Goal: Information Seeking & Learning: Learn about a topic

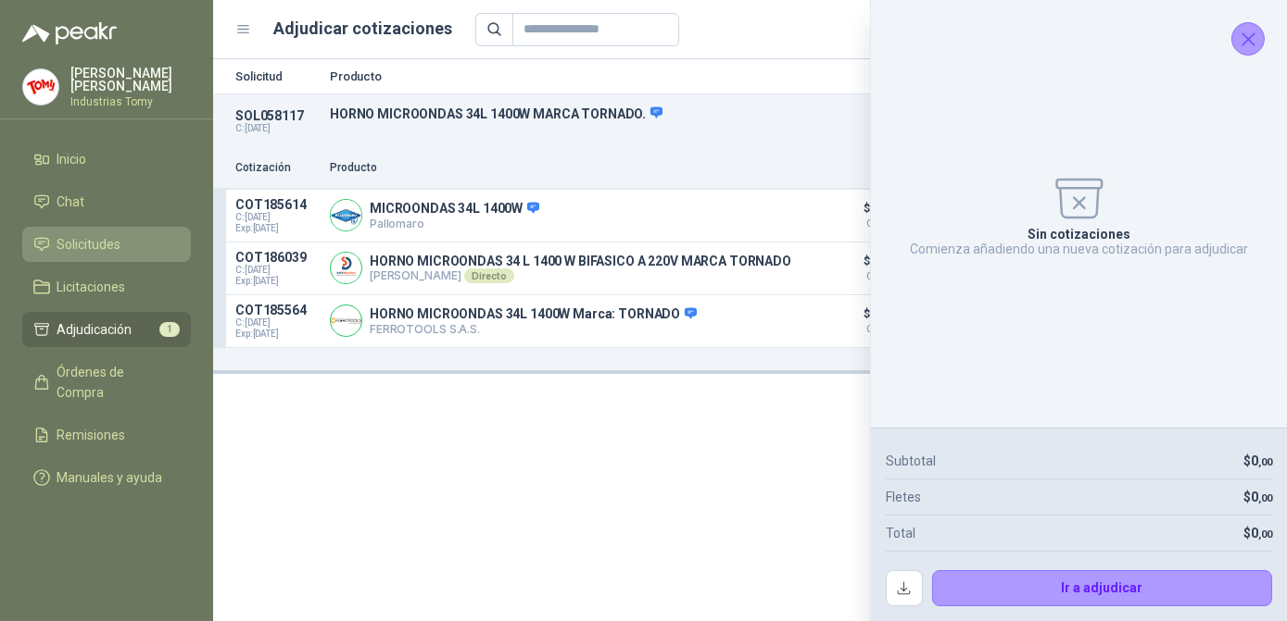
click at [113, 236] on span "Solicitudes" at bounding box center [89, 244] width 64 height 20
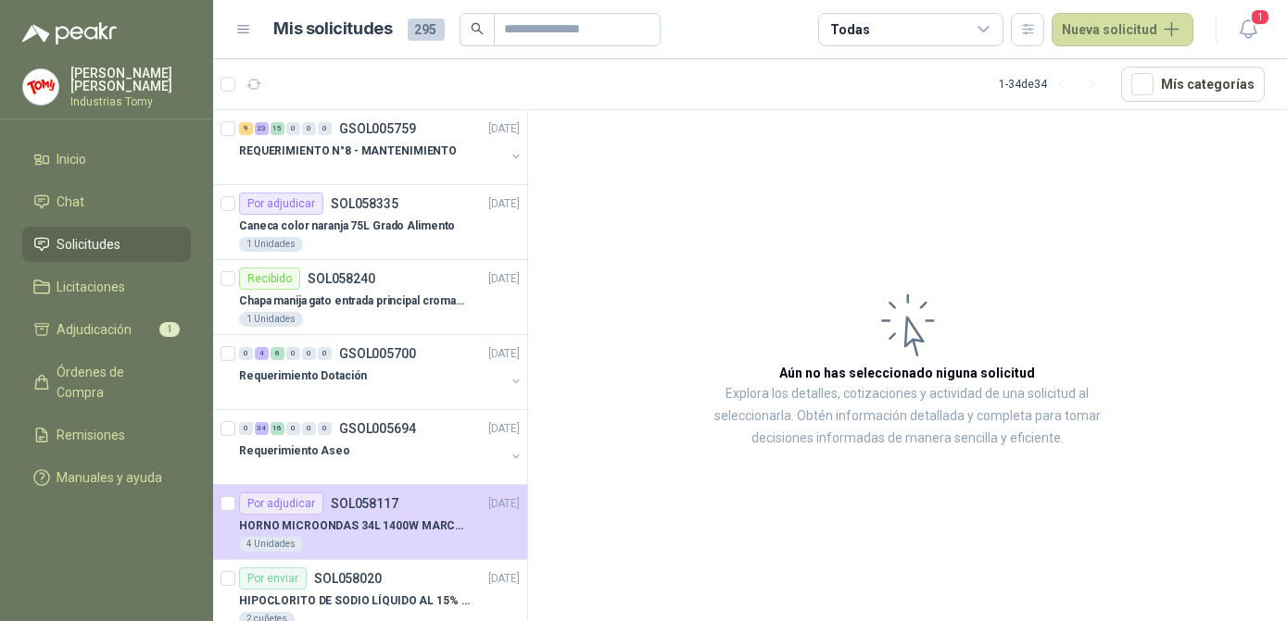
click at [728, 277] on article "Aún no has seleccionado niguna solicitud Explora los detalles, cotizaciones y a…" at bounding box center [907, 369] width 759 height 518
click at [349, 149] on p "REQUERIMIENTO N°8 - MANTENIMIENTO" at bounding box center [348, 152] width 218 height 18
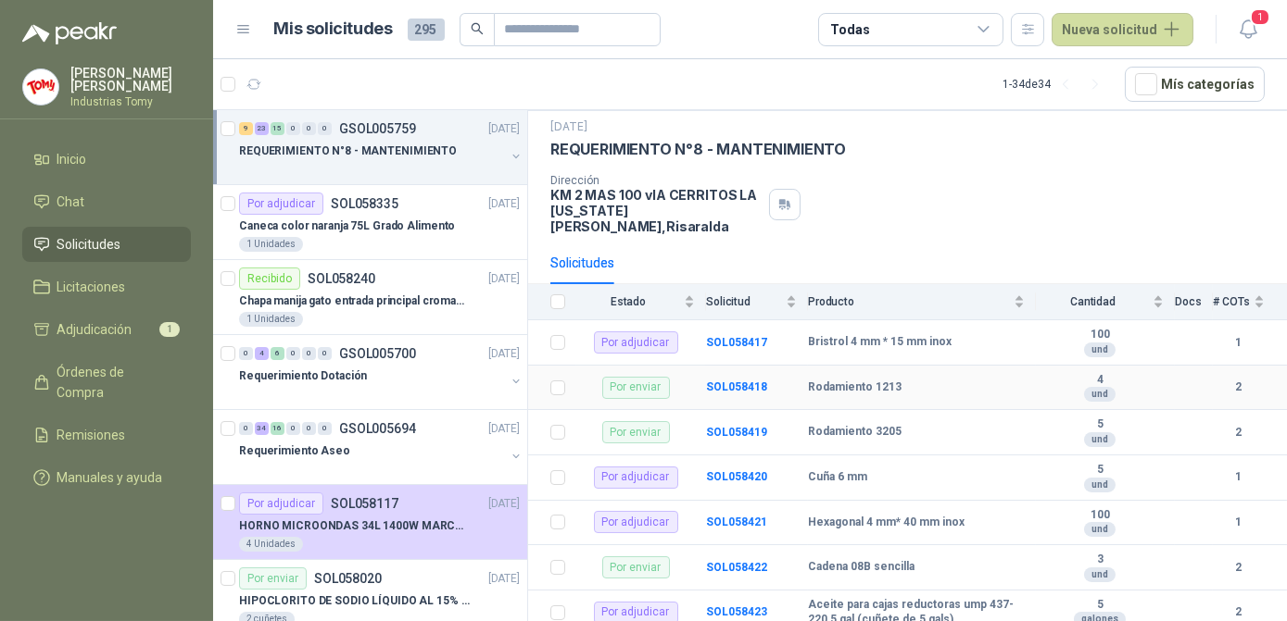
scroll to position [83, 0]
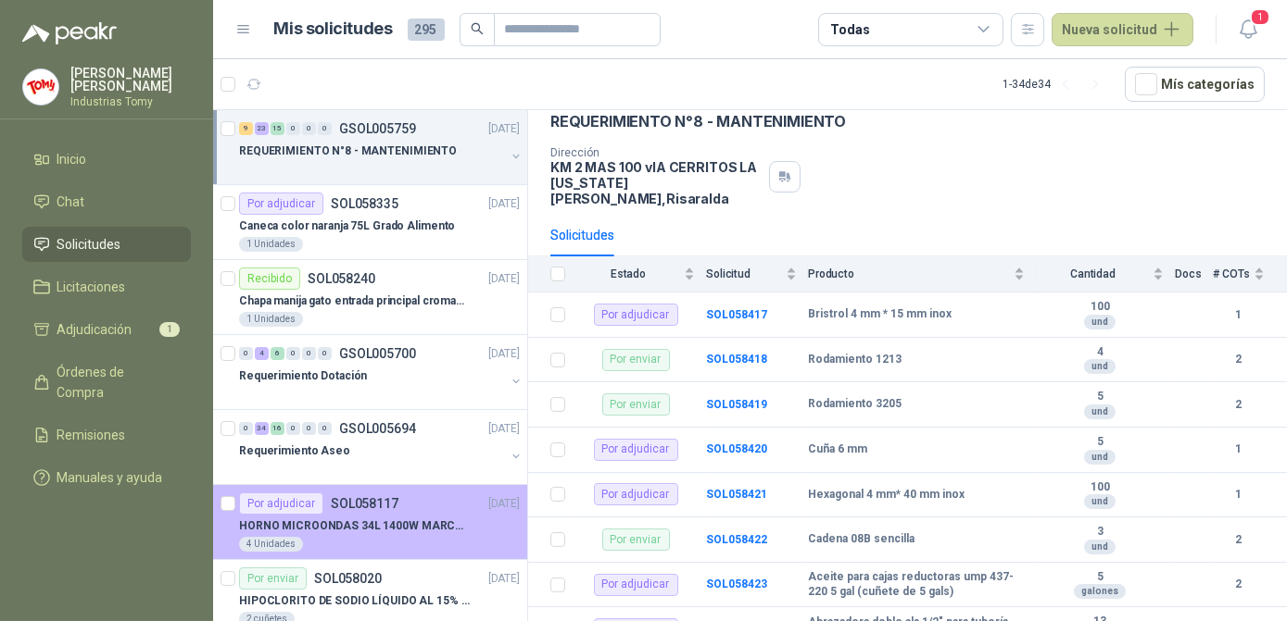
click at [434, 518] on p "HORNO MICROONDAS 34L 1400W MARCA TORNADO." at bounding box center [354, 527] width 231 height 18
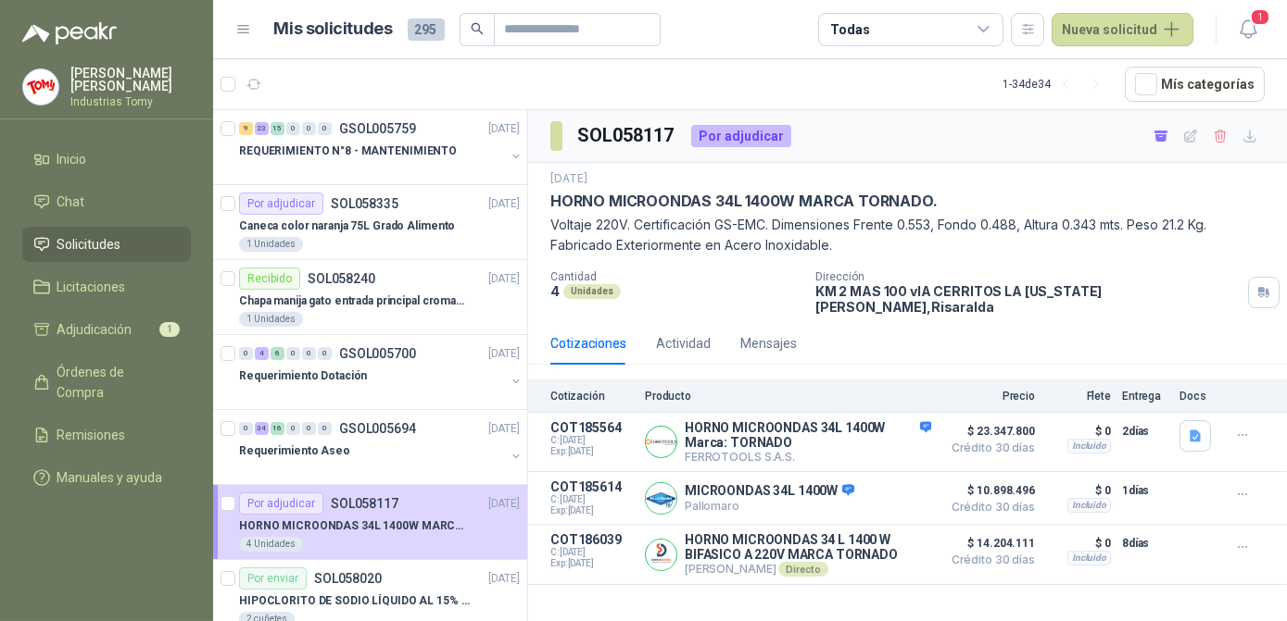
click at [103, 345] on ul "Inicio Chat Solicitudes Licitaciones Adjudicación 1 Órdenes de Compra Remisione…" at bounding box center [106, 322] width 213 height 361
click at [104, 326] on span "Adjudicación" at bounding box center [94, 330] width 75 height 20
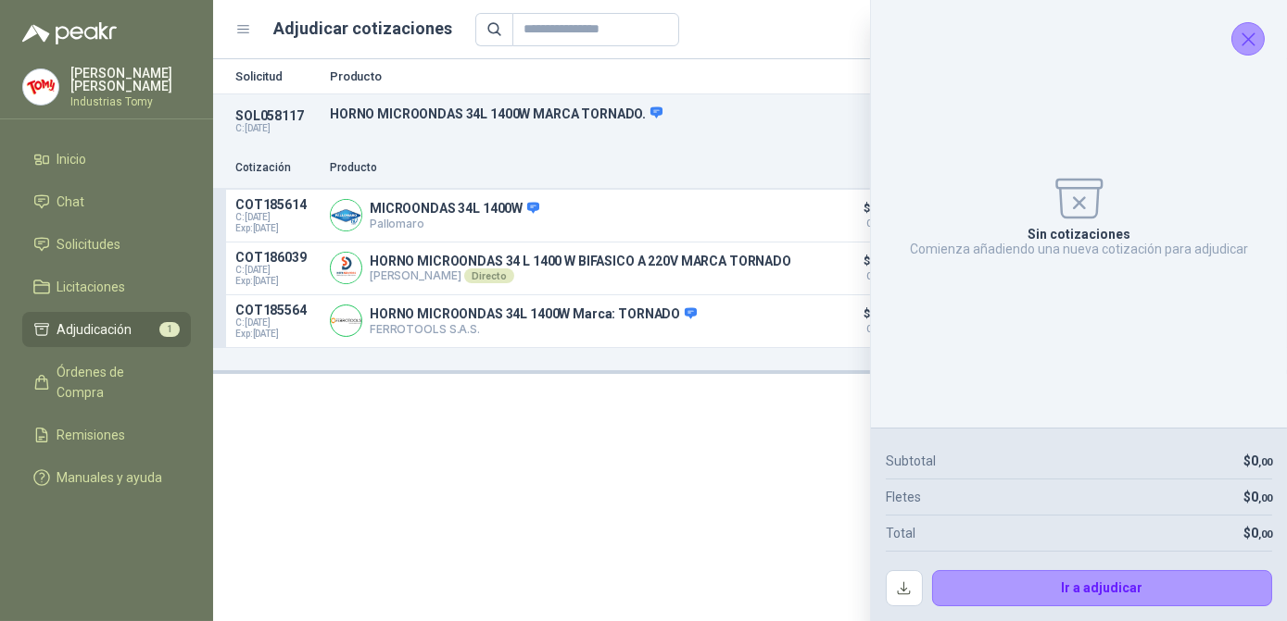
click at [1247, 38] on icon "Cerrar" at bounding box center [1248, 39] width 12 height 12
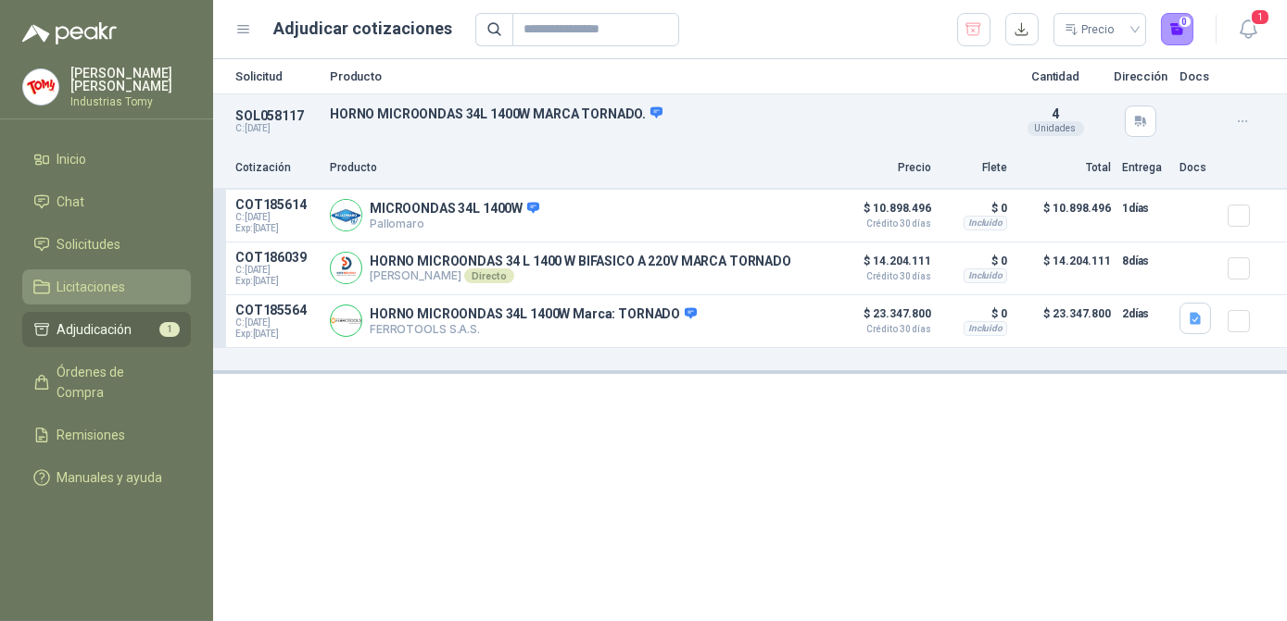
click at [94, 283] on span "Licitaciones" at bounding box center [91, 287] width 69 height 20
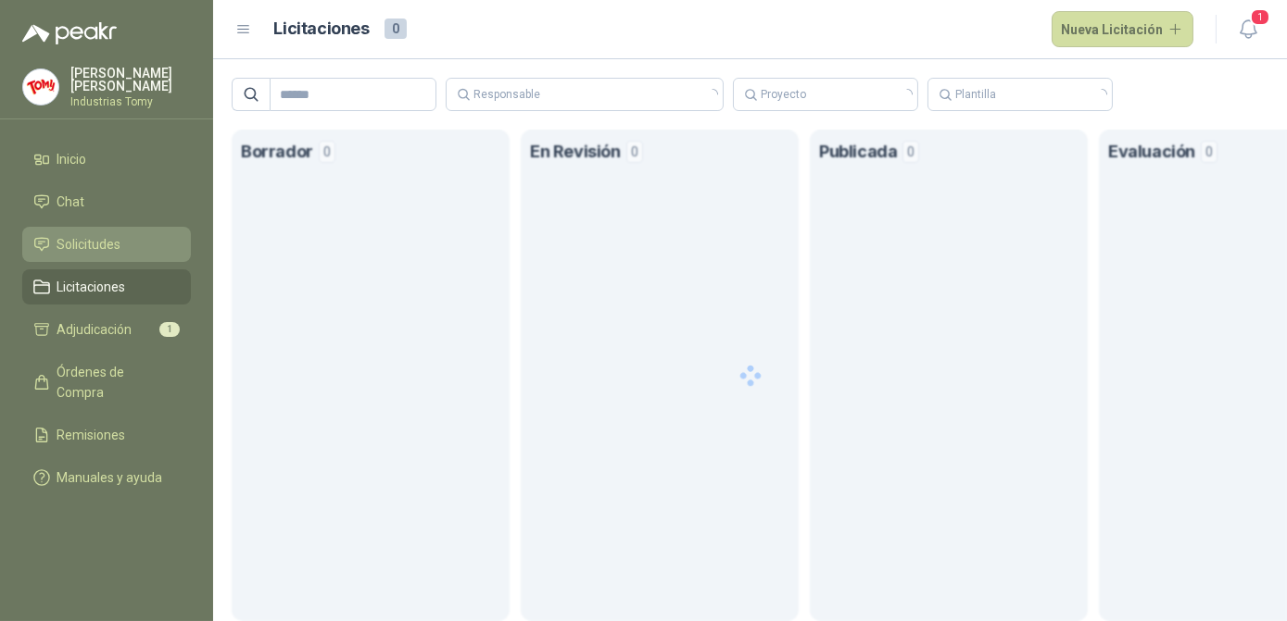
click at [117, 227] on link "Solicitudes" at bounding box center [106, 244] width 169 height 35
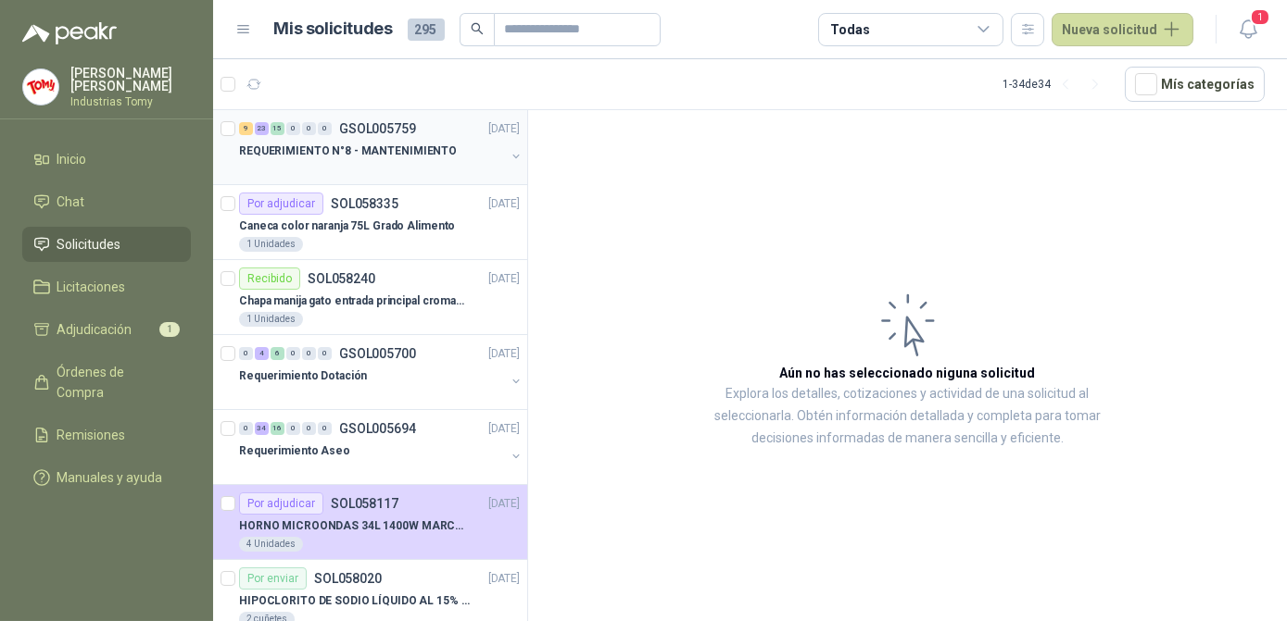
click at [365, 157] on p "REQUERIMIENTO N°8 - MANTENIMIENTO" at bounding box center [348, 152] width 218 height 18
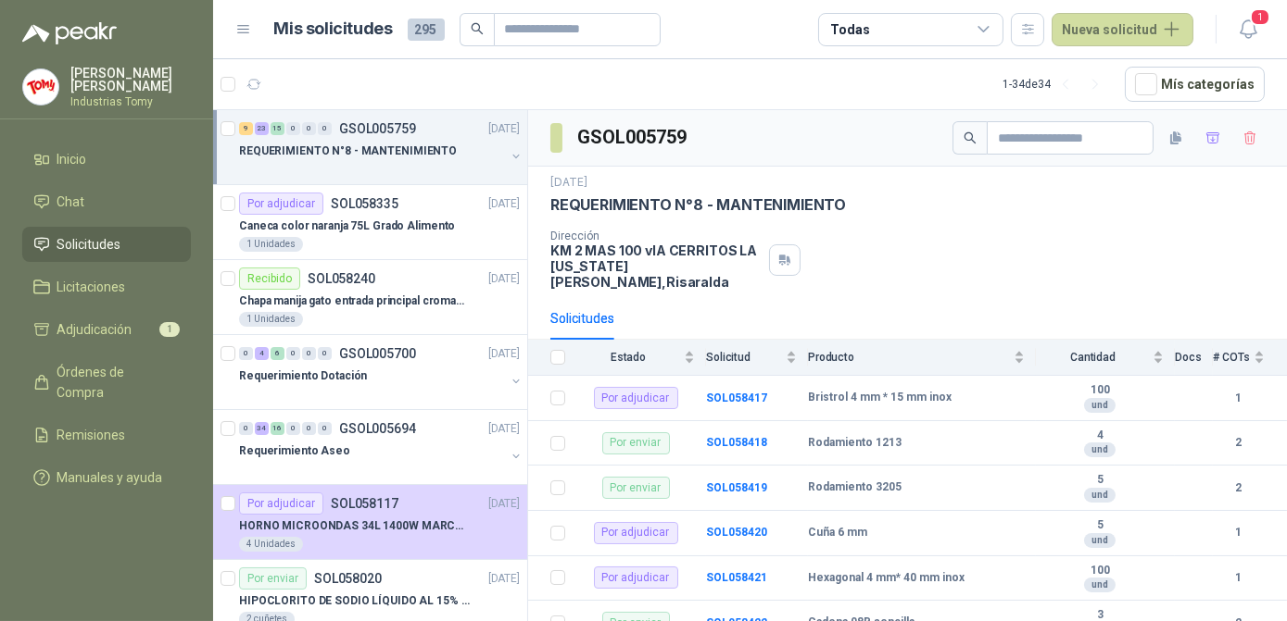
click at [434, 88] on article "1 - 34 de 34 Mís categorías" at bounding box center [749, 84] width 1073 height 50
click at [372, 84] on article "1 - 34 de 34 Mís categorías" at bounding box center [749, 84] width 1073 height 50
drag, startPoint x: 270, startPoint y: 24, endPoint x: 430, endPoint y: 28, distance: 160.3
click at [430, 28] on div "Mis solicitudes 295 Todas Nueva solicitud" at bounding box center [714, 29] width 958 height 33
drag, startPoint x: 430, startPoint y: 28, endPoint x: 421, endPoint y: 69, distance: 42.7
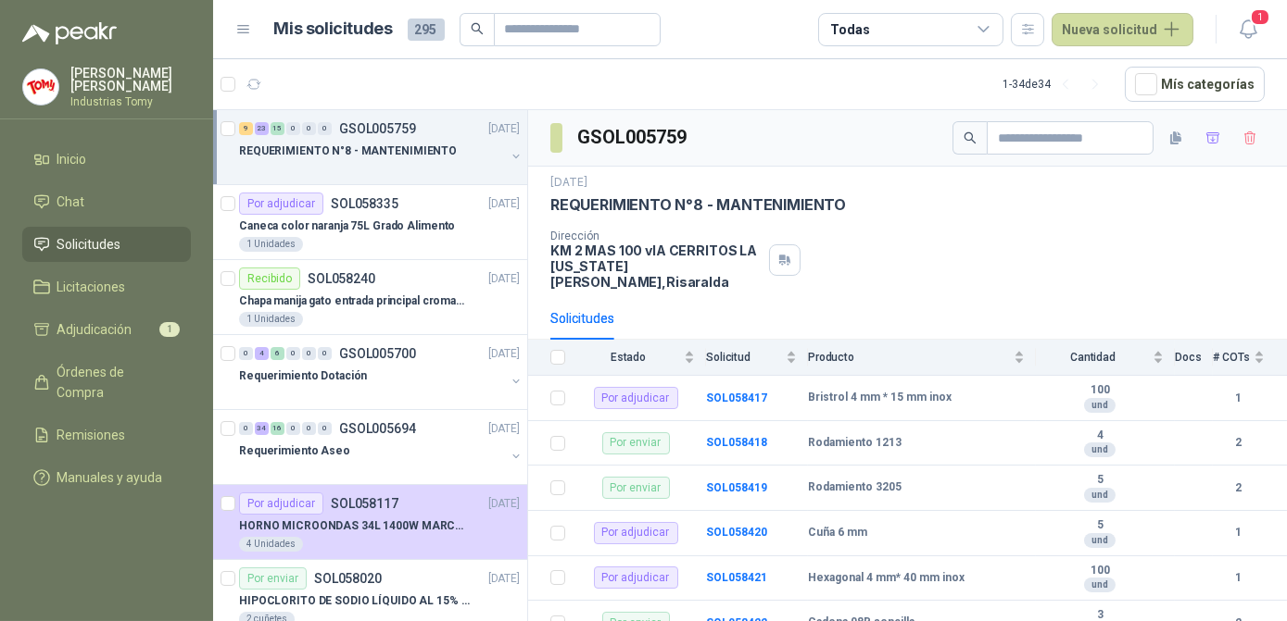
click at [421, 69] on article "1 - 34 de 34 Mís categorías" at bounding box center [749, 84] width 1073 height 50
drag, startPoint x: 447, startPoint y: 28, endPoint x: 240, endPoint y: 35, distance: 207.6
click at [240, 35] on div "Mis solicitudes 295 Todas Nueva solicitud" at bounding box center [714, 29] width 958 height 33
drag, startPoint x: 240, startPoint y: 35, endPoint x: 556, endPoint y: 77, distance: 318.6
click at [556, 77] on article "1 - 34 de 34 Mís categorías" at bounding box center [749, 84] width 1073 height 50
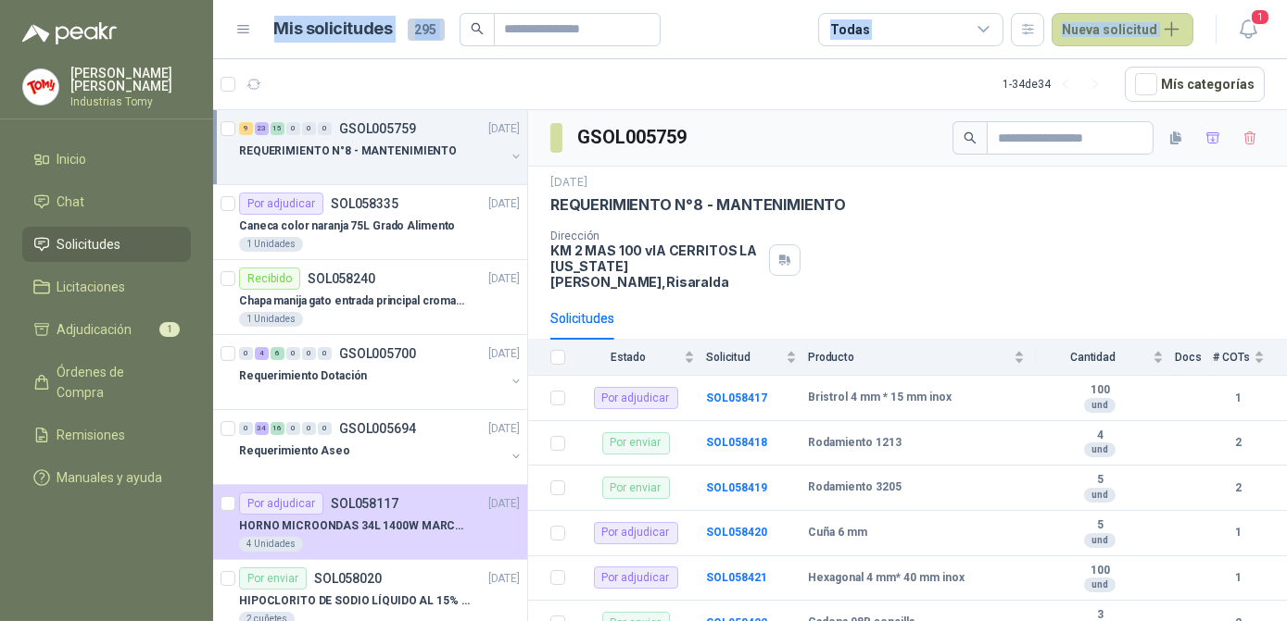
drag, startPoint x: 267, startPoint y: 26, endPoint x: 1289, endPoint y: 27, distance: 1022.5
click at [1286, 27] on html "[PERSON_NAME] Industrias Tomy Inicio Chat Solicitudes Licitaciones Adjudicación…" at bounding box center [643, 310] width 1287 height 621
click at [885, 73] on article "1 - 34 de 34 Mís categorías" at bounding box center [749, 84] width 1073 height 50
click at [935, 93] on article "1 - 34 de 34 Mís categorías" at bounding box center [749, 84] width 1073 height 50
click at [1067, 91] on article "1 - 34 de 34 Mís categorías" at bounding box center [749, 84] width 1073 height 50
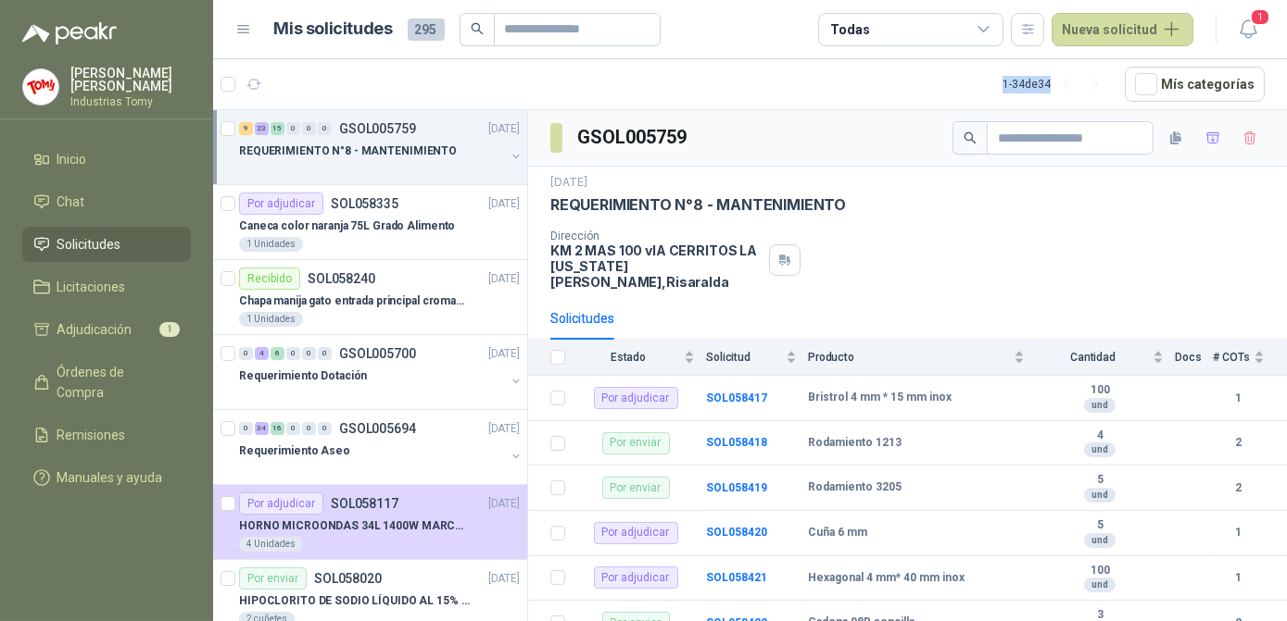
drag, startPoint x: 1067, startPoint y: 91, endPoint x: 892, endPoint y: 83, distance: 175.2
click at [892, 83] on article "1 - 34 de 34 Mís categorías" at bounding box center [749, 84] width 1073 height 50
click at [1055, 82] on div "1 - 34 de 34" at bounding box center [1055, 84] width 107 height 30
drag, startPoint x: 1054, startPoint y: 82, endPoint x: 854, endPoint y: 73, distance: 200.2
click at [854, 73] on article "1 - 34 de 34 Mís categorías" at bounding box center [749, 84] width 1073 height 50
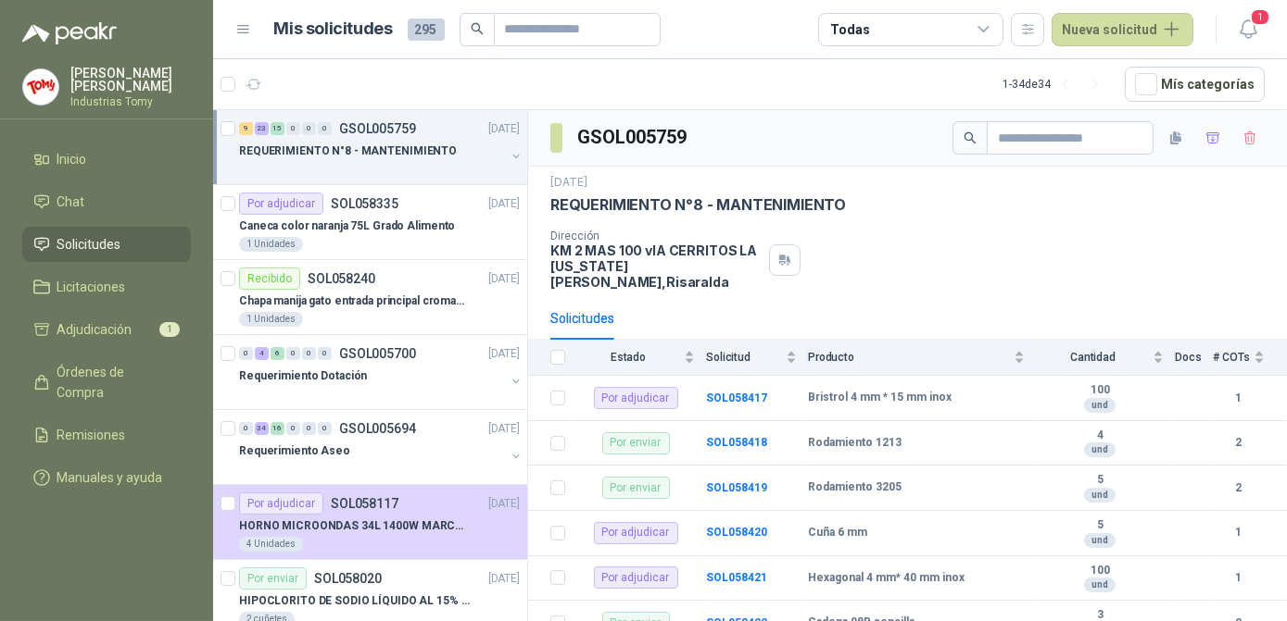
click at [1058, 84] on div "1 - 34 de 34" at bounding box center [1055, 84] width 107 height 30
click at [1064, 78] on main "Mis solicitudes 295 Todas Nueva solicitud 1 1 - 34 de 34 Mís categorías 9 23 15…" at bounding box center [749, 310] width 1073 height 621
drag, startPoint x: 1064, startPoint y: 78, endPoint x: 577, endPoint y: 72, distance: 487.2
click at [575, 75] on article "1 - 34 de 34 Mís categorías" at bounding box center [749, 84] width 1073 height 50
click at [281, 31] on h1 "Mis solicitudes" at bounding box center [333, 29] width 119 height 27
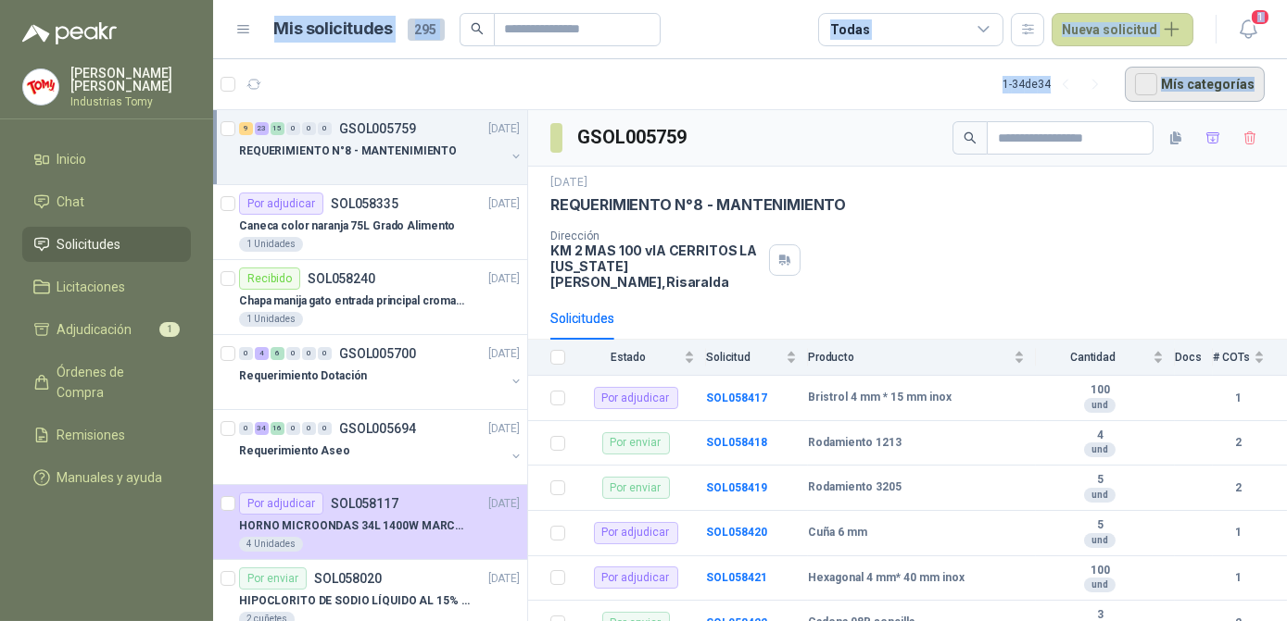
drag, startPoint x: 273, startPoint y: 31, endPoint x: 1258, endPoint y: 86, distance: 986.1
click at [1258, 86] on main "Mis solicitudes 295 Todas Nueva solicitud 1 1 - 34 de 34 Mís categorías 9 23 15…" at bounding box center [749, 310] width 1073 height 621
click at [787, 66] on article "1 - 34 de 34 Mís categorías" at bounding box center [749, 84] width 1073 height 50
click at [541, 82] on article "1 - 34 de 34 Mís categorías" at bounding box center [749, 84] width 1073 height 50
